Goal: Transaction & Acquisition: Purchase product/service

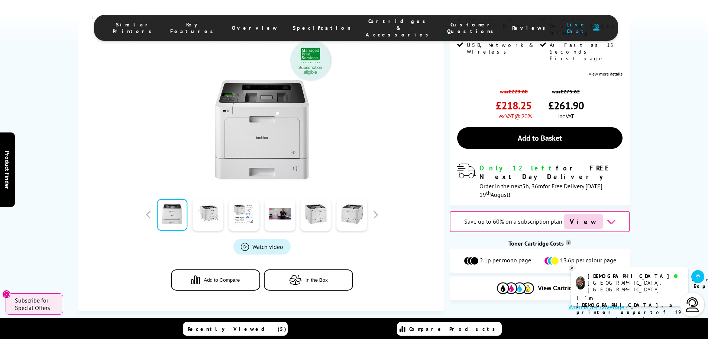
scroll to position [186, 0]
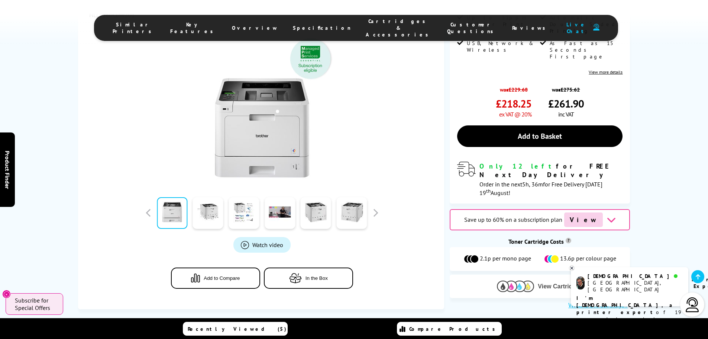
click at [531, 280] on img at bounding box center [515, 286] width 37 height 12
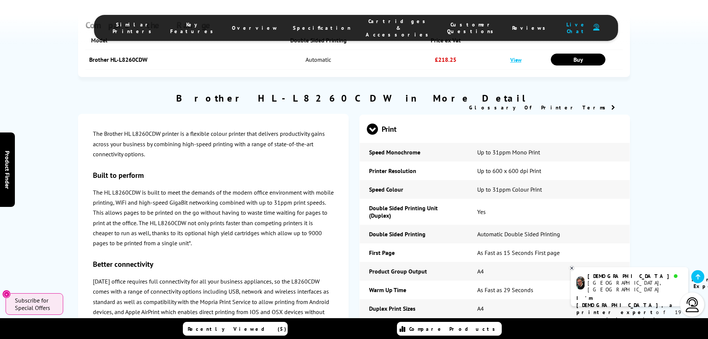
scroll to position [1625, 0]
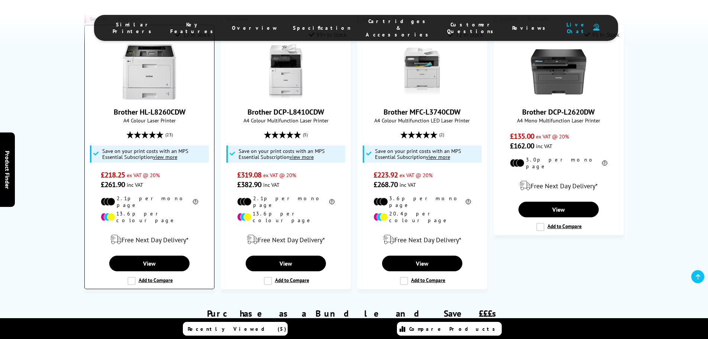
scroll to position [520, 0]
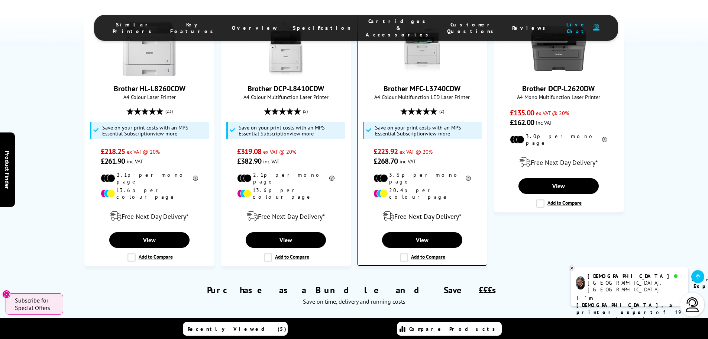
click at [426, 87] on link "Brother MFC-L3740CDW" at bounding box center [422, 89] width 77 height 10
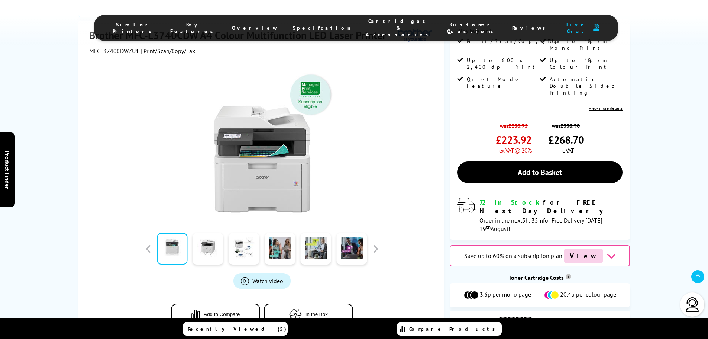
scroll to position [149, 0]
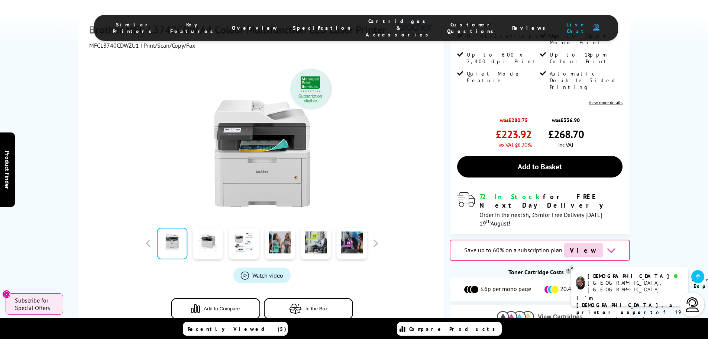
click at [546, 313] on span "View Cartridges" at bounding box center [560, 316] width 45 height 7
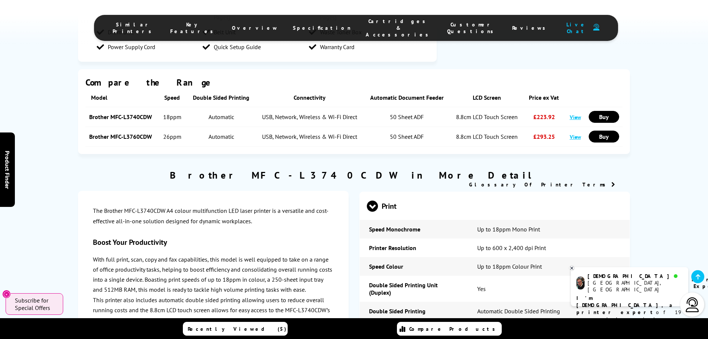
scroll to position [1670, 0]
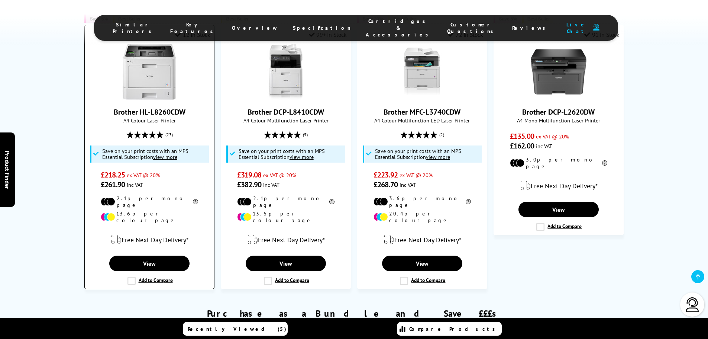
scroll to position [520, 0]
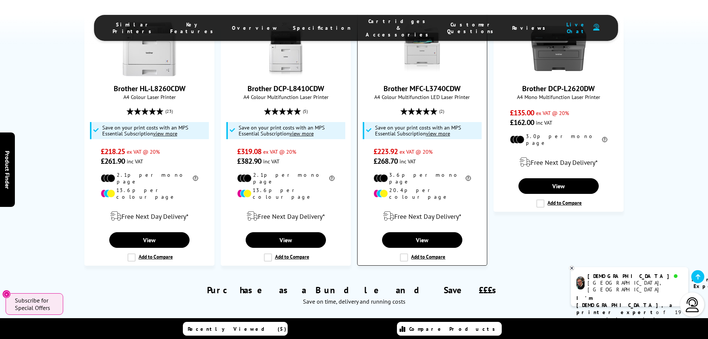
click at [423, 94] on span "A4 Colour Multifunction LED Laser Printer" at bounding box center [422, 96] width 122 height 7
drag, startPoint x: 424, startPoint y: 232, endPoint x: 425, endPoint y: 228, distance: 3.7
click at [424, 232] on link "View" at bounding box center [422, 240] width 80 height 16
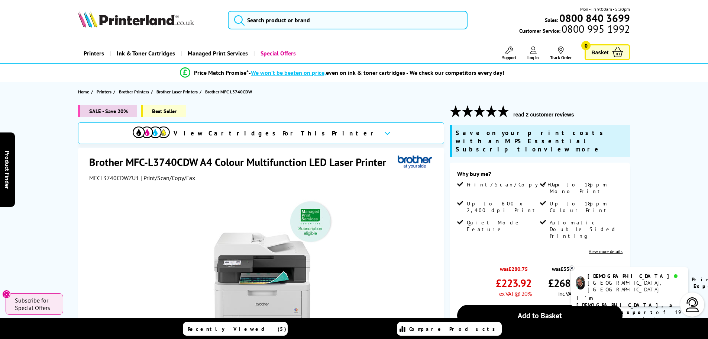
drag, startPoint x: 201, startPoint y: 178, endPoint x: 85, endPoint y: 164, distance: 116.9
click at [85, 164] on div "Brother MFC-L3740CDW A4 Colour Multifunction LED Laser Printer MFCL3740CDWZU1 |…" at bounding box center [261, 310] width 366 height 324
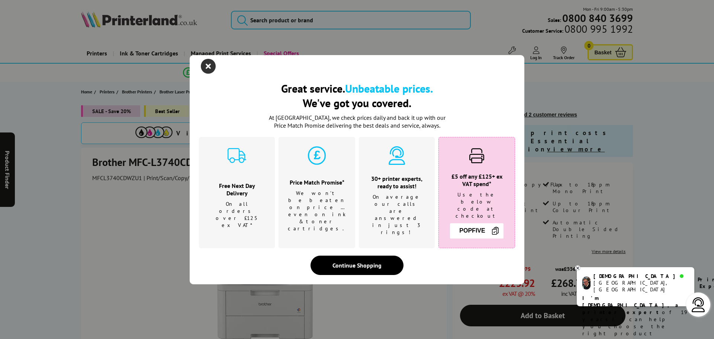
drag, startPoint x: 95, startPoint y: 164, endPoint x: 207, endPoint y: 77, distance: 141.7
click at [207, 74] on icon "close modal" at bounding box center [208, 66] width 15 height 15
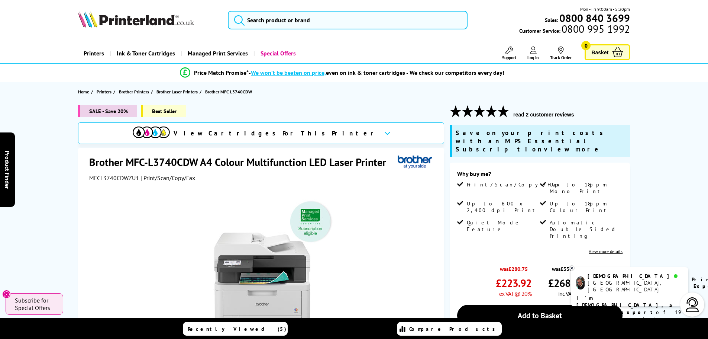
copy div "Brother MFC-L3740CDW A4 Colour Multifunction LED Laser Printer MFCL3740CDWZU1 |…"
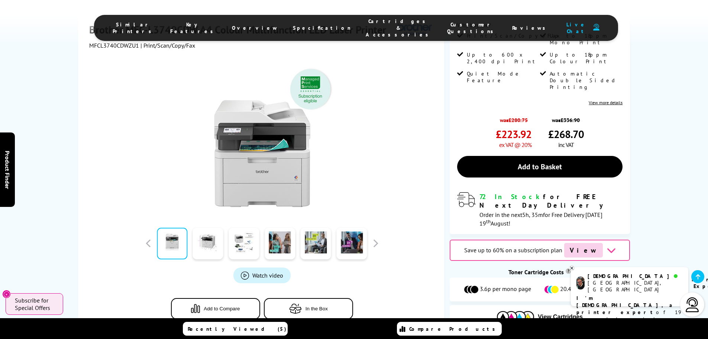
scroll to position [186, 0]
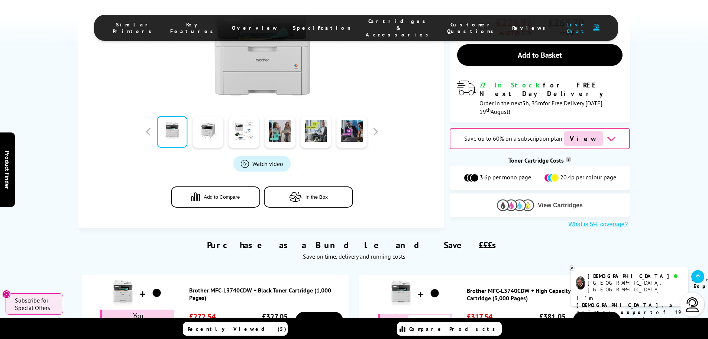
click at [552, 202] on span "View Cartridges" at bounding box center [560, 205] width 45 height 7
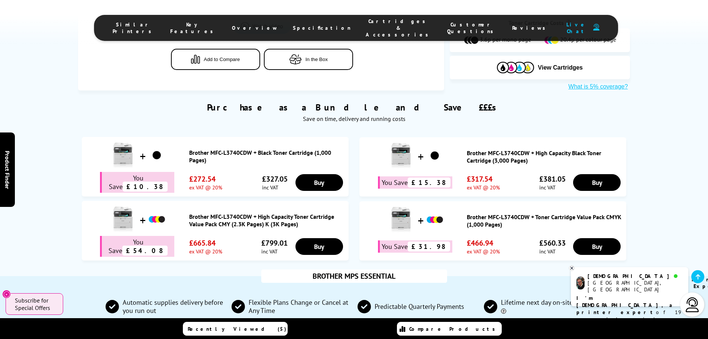
scroll to position [406, 0]
